Goal: Task Accomplishment & Management: Use online tool/utility

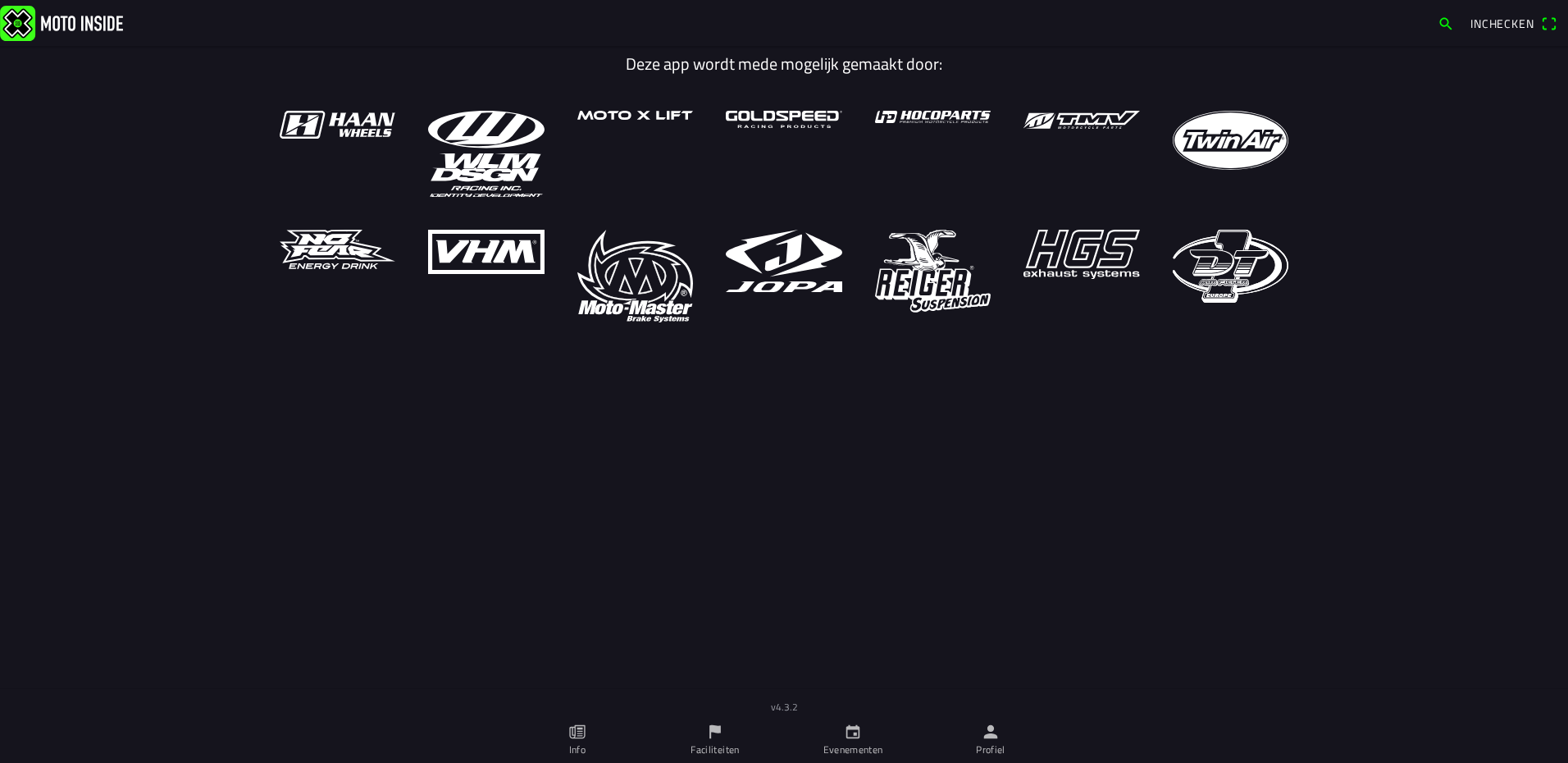
click at [971, 748] on link "Profiel" at bounding box center [990, 740] width 138 height 46
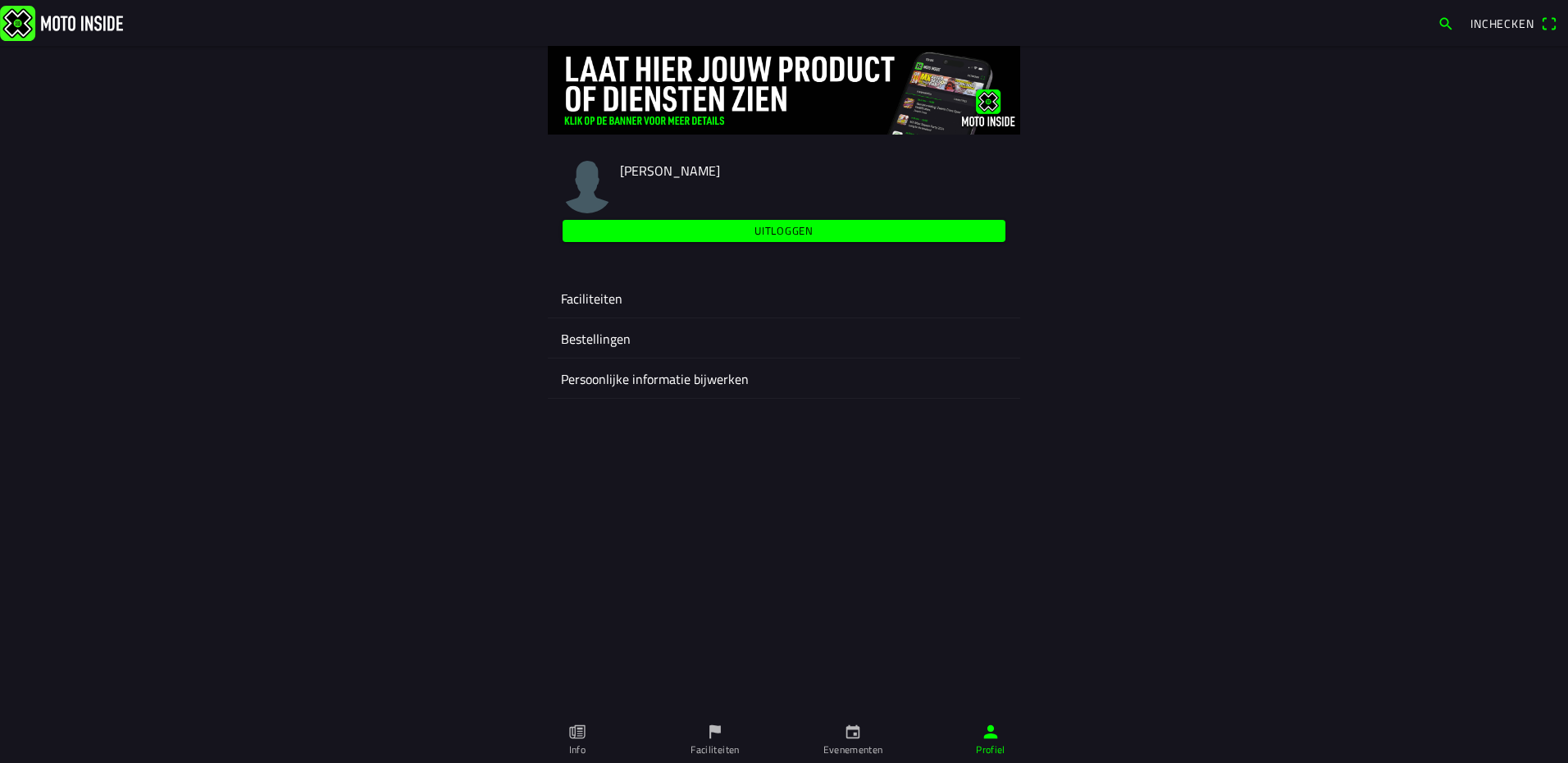
click at [588, 301] on ion-label "Faciliteiten" at bounding box center [784, 298] width 446 height 20
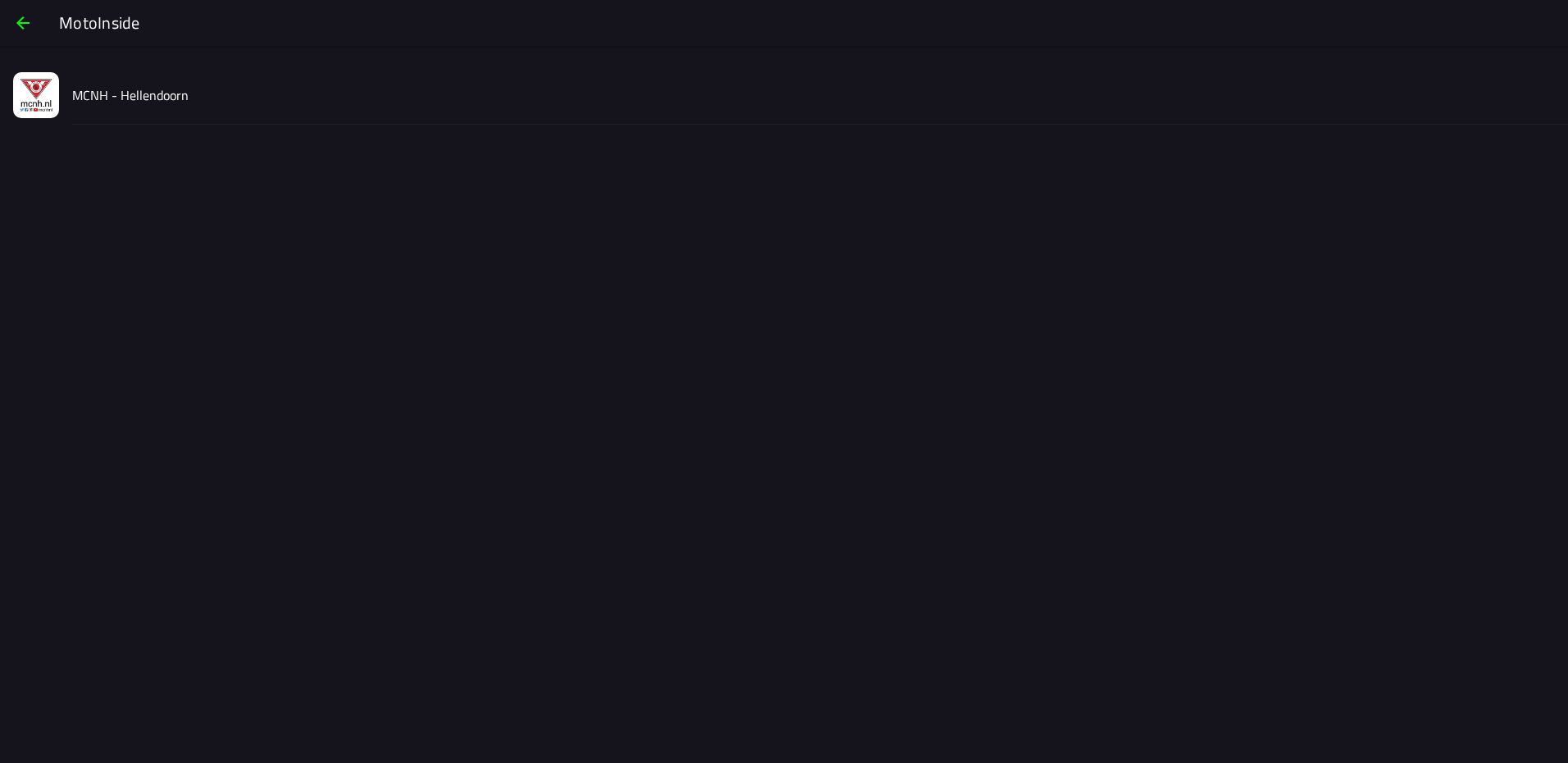
click at [190, 112] on div "MCNH - Hellendoorn" at bounding box center [813, 94] width 1482 height 58
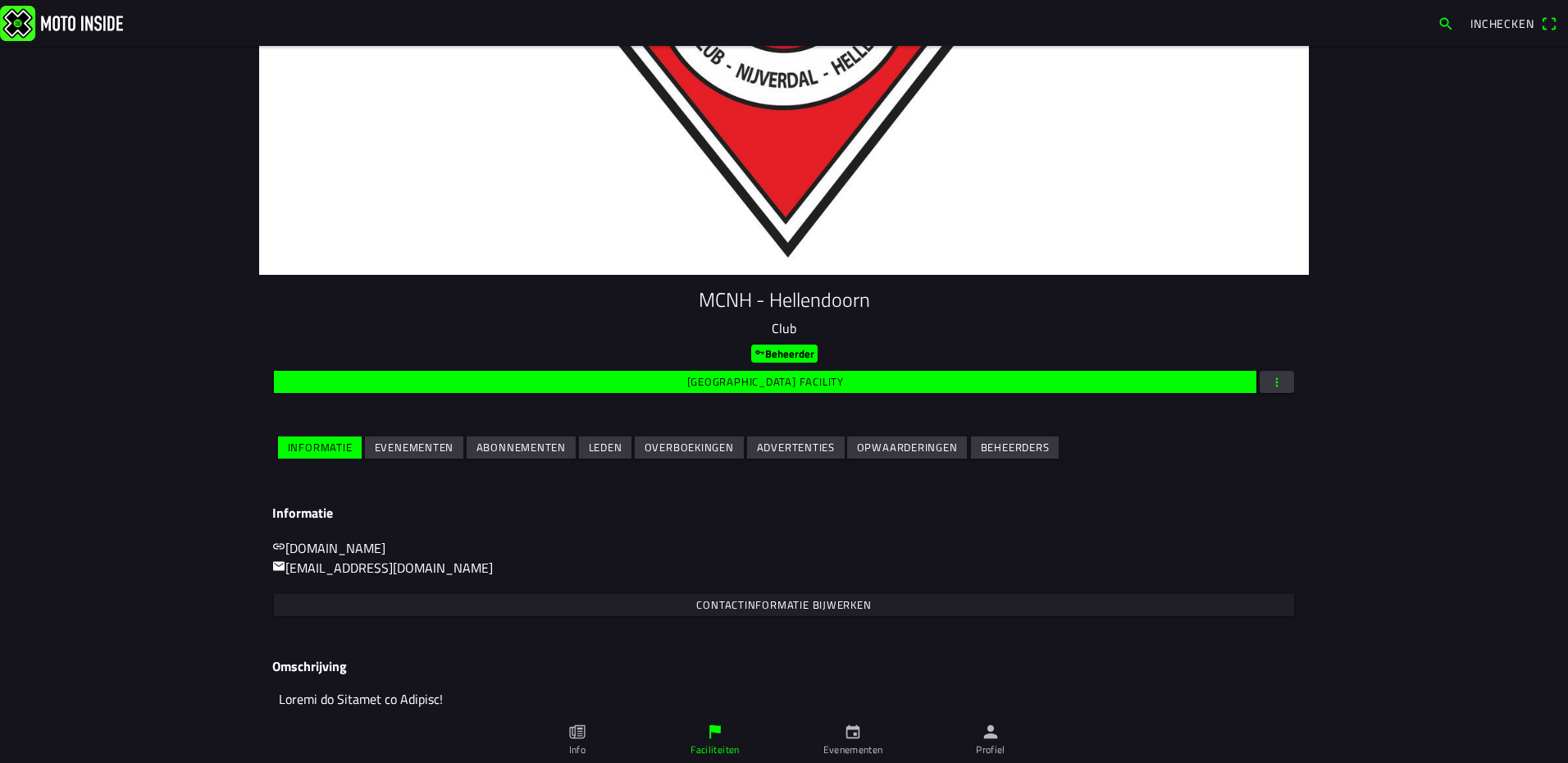
click at [426, 457] on span "Evenementen" at bounding box center [414, 448] width 80 height 22
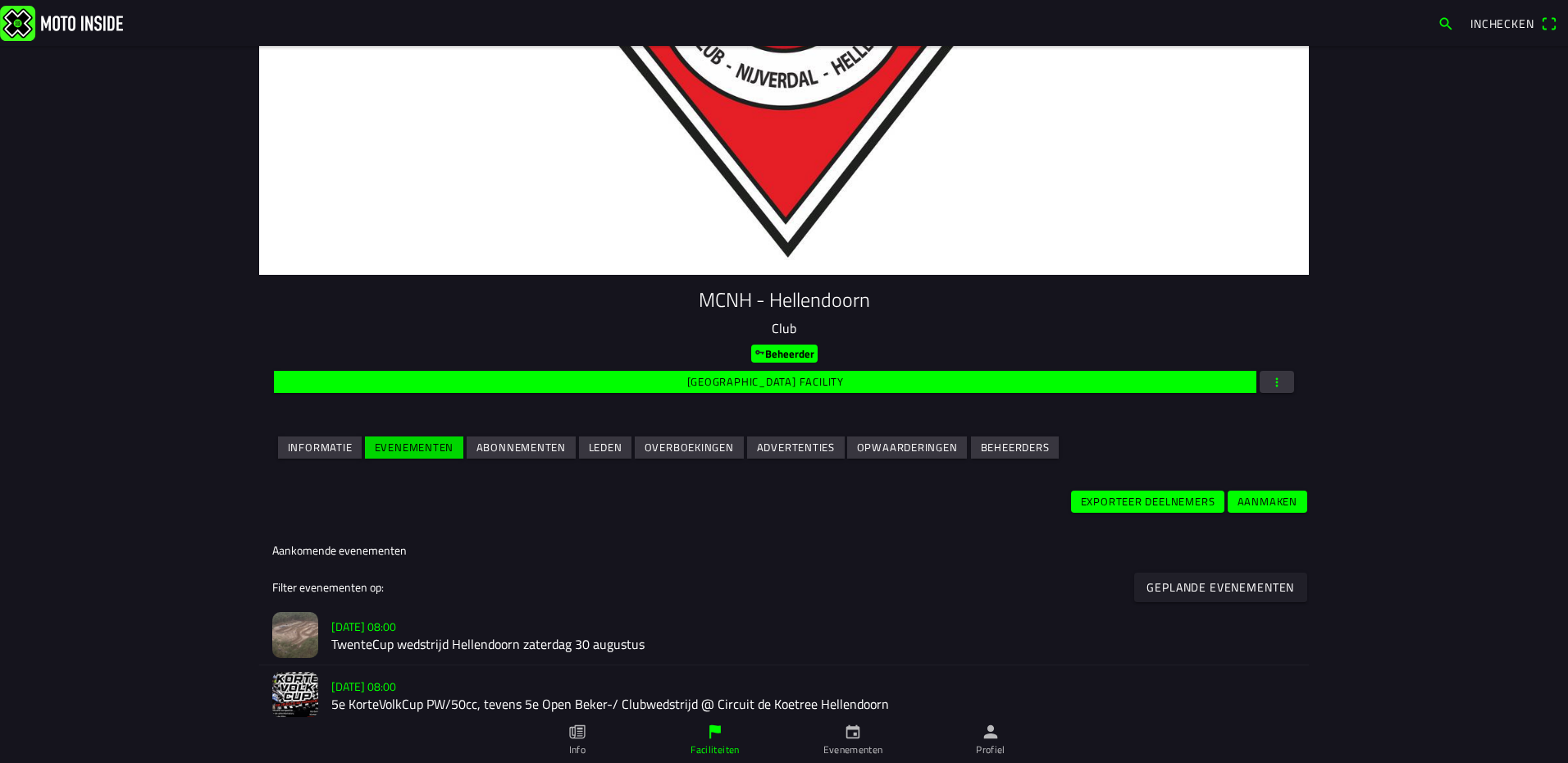
scroll to position [246, 0]
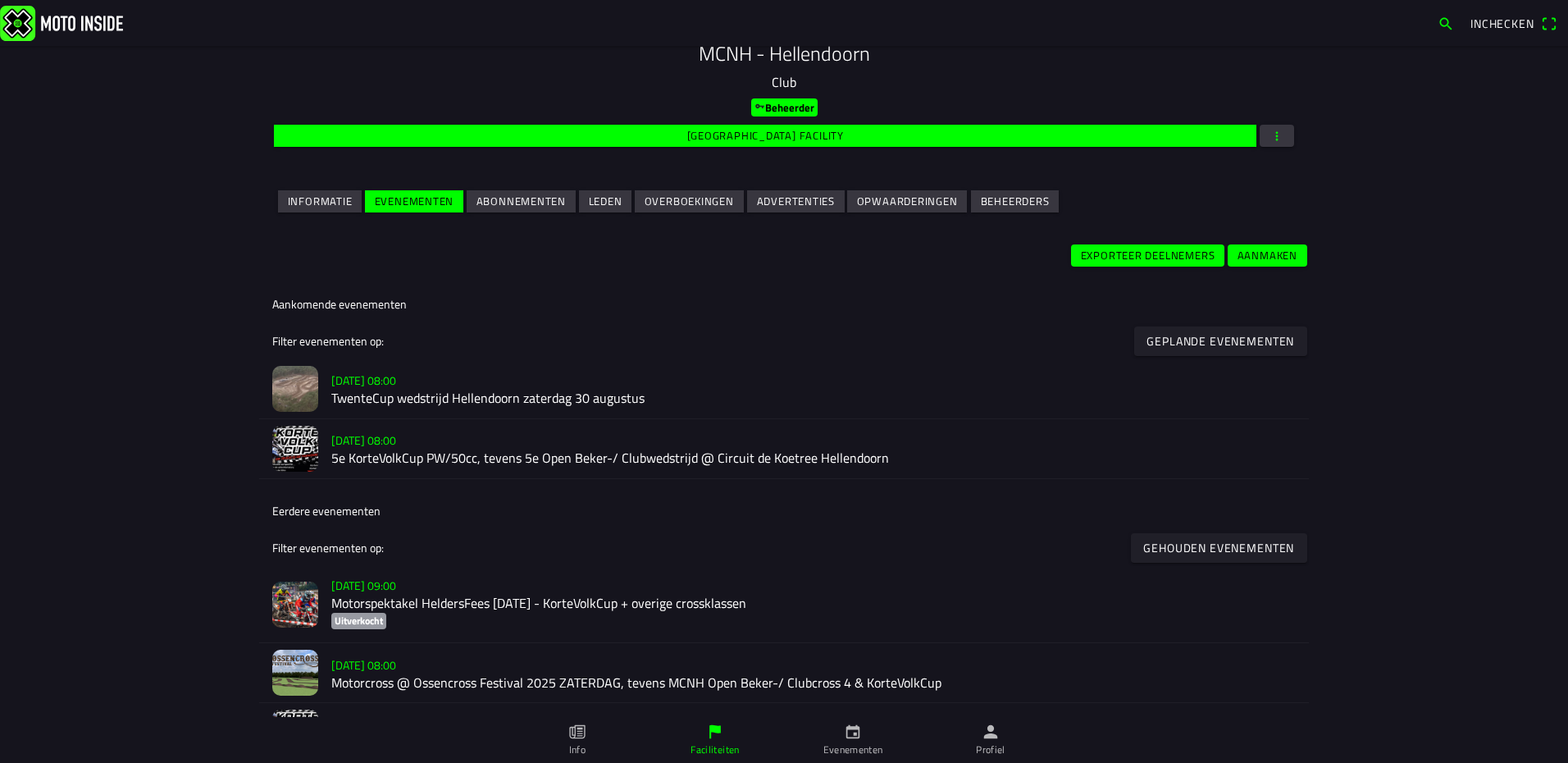
click at [350, 391] on h2 "TwenteCup wedstrijd Hellendoorn zaterdag 30 augustus" at bounding box center [813, 399] width 964 height 15
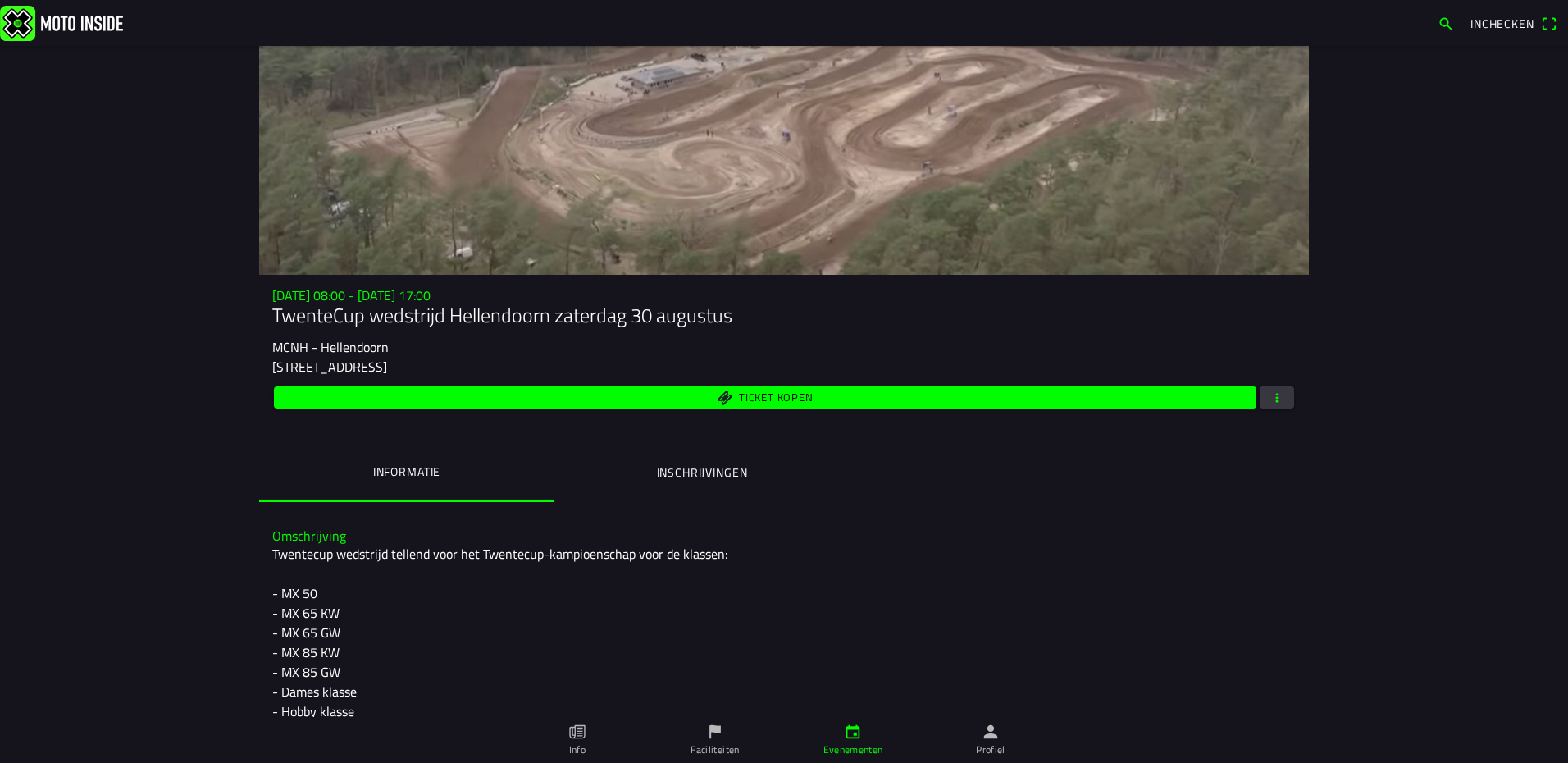
click at [1286, 400] on button "button" at bounding box center [1276, 397] width 34 height 22
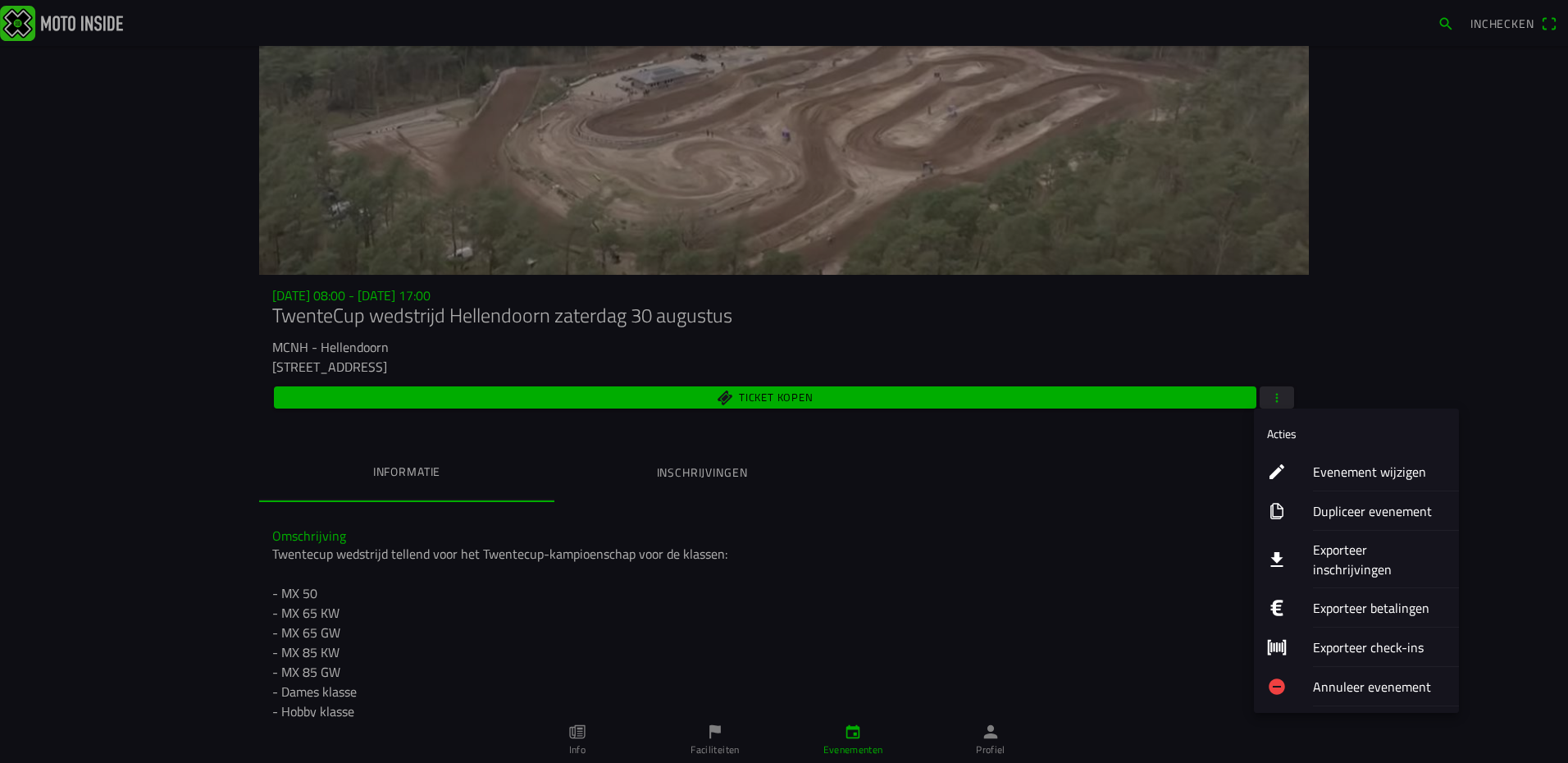
click at [1356, 552] on ion-label "Exporteer inschrijvingen" at bounding box center [1378, 560] width 133 height 39
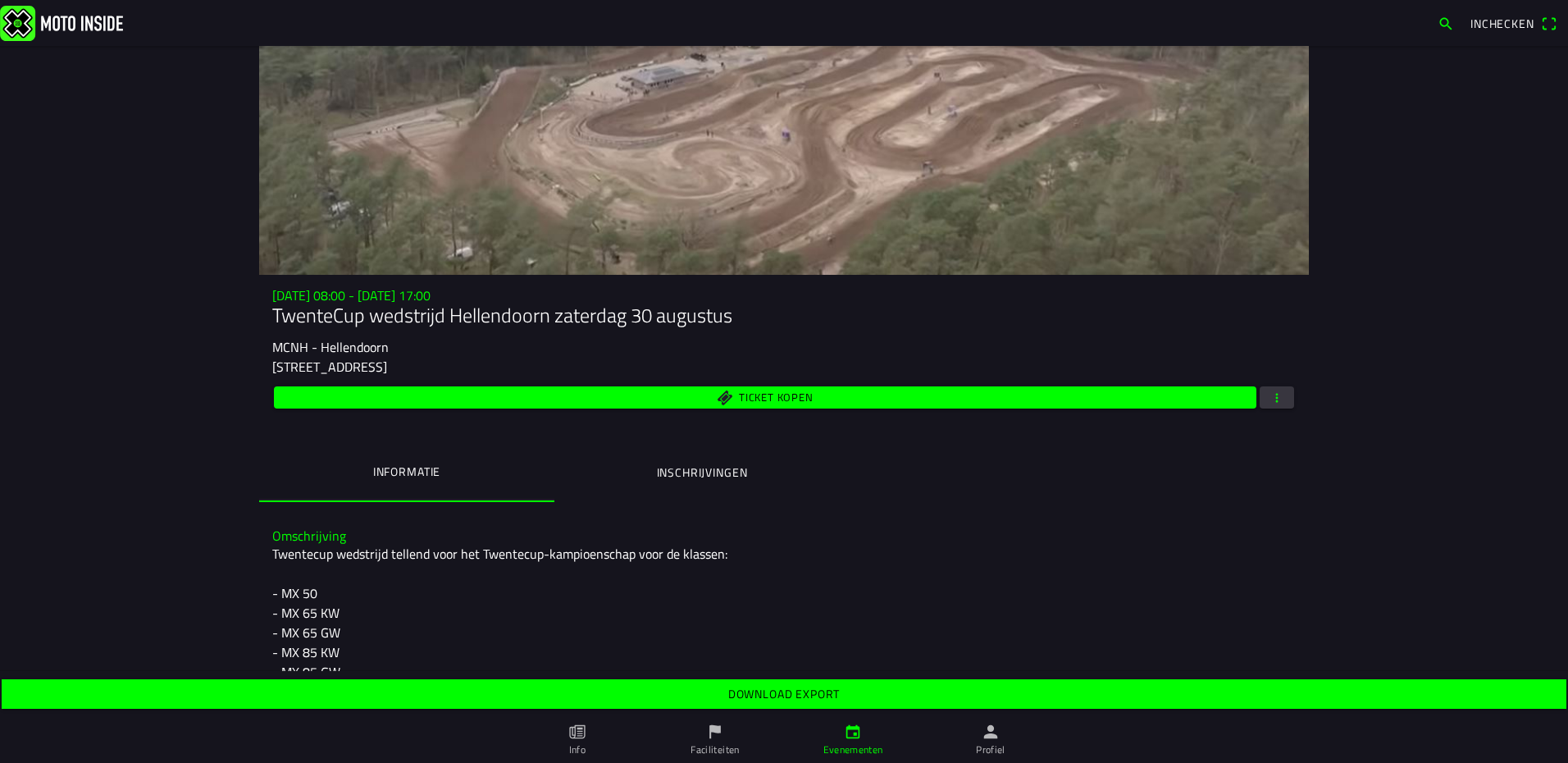
click at [0, 0] on slot "Download export" at bounding box center [0, 0] width 0 height 0
